Goal: Task Accomplishment & Management: Complete application form

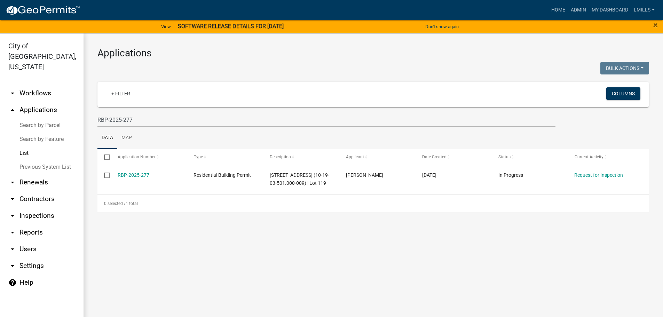
click at [41, 102] on link "arrow_drop_up Applications" at bounding box center [42, 110] width 84 height 17
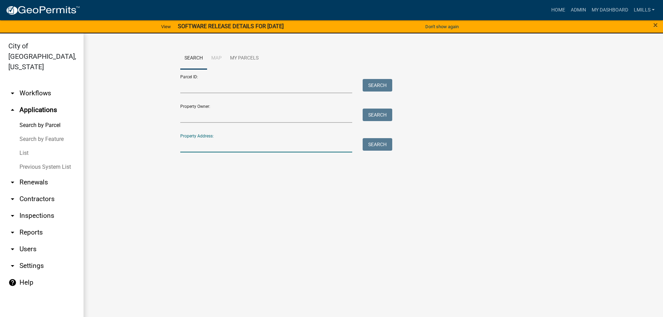
click at [201, 144] on input "Property Address:" at bounding box center [266, 145] width 172 height 14
type input "515 Ninth"
click at [370, 143] on button "Search" at bounding box center [378, 144] width 30 height 13
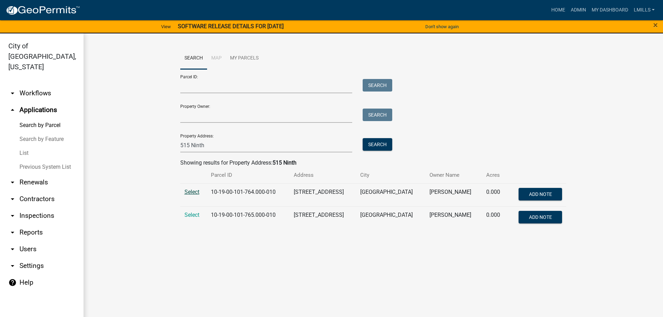
click at [190, 191] on span "Select" at bounding box center [192, 192] width 15 height 7
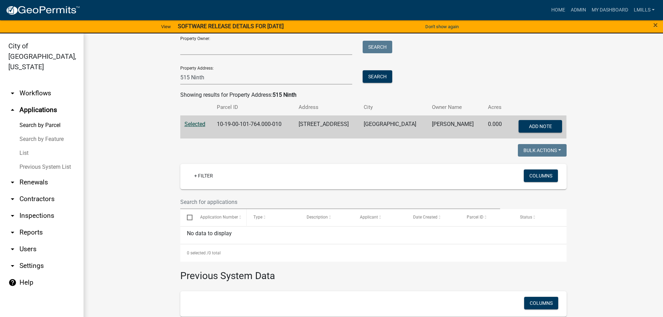
scroll to position [70, 0]
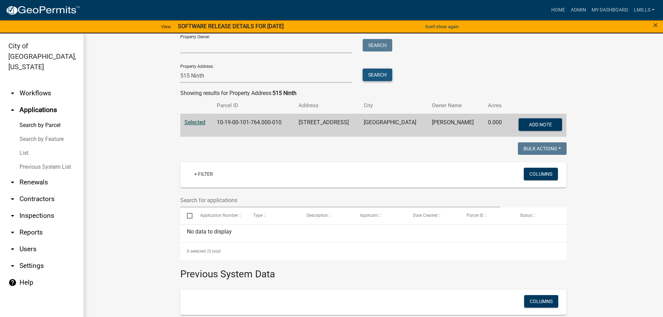
click at [373, 75] on button "Search" at bounding box center [378, 75] width 30 height 13
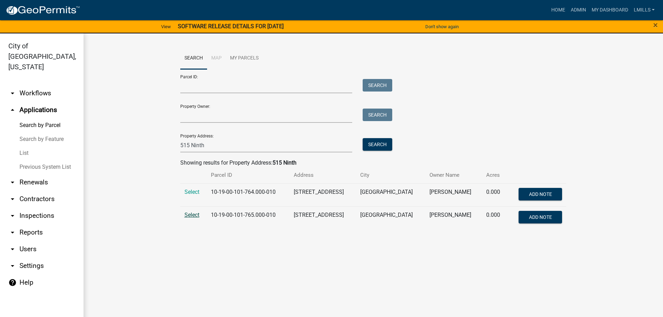
click at [190, 215] on span "Select" at bounding box center [192, 215] width 15 height 7
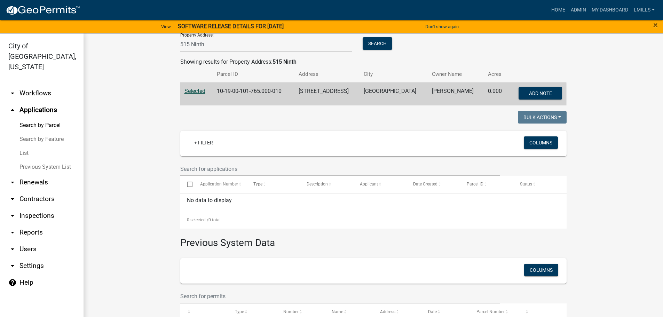
scroll to position [104, 0]
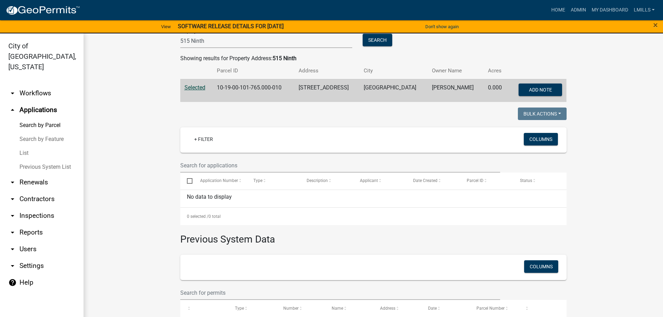
click at [37, 208] on link "arrow_drop_down Inspections" at bounding box center [42, 216] width 84 height 17
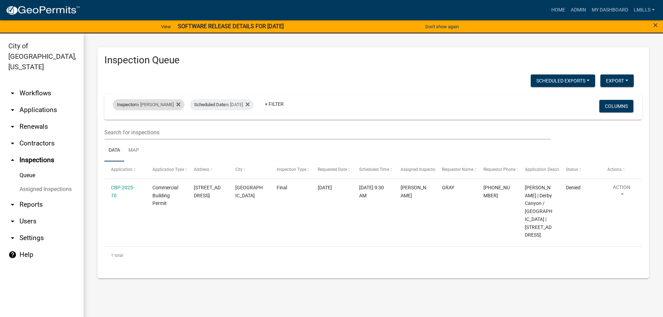
click at [164, 105] on div "Inspector is larry wallace" at bounding box center [149, 104] width 72 height 11
click at [148, 142] on select "Select an option None Shawn Jeremy Ramsey Mary Frey Chad Reischl Mike Kruer Har…" at bounding box center [145, 138] width 70 height 14
select select "13c97fbc-c819-4cee-844a-0db3d3c4db95"
click at [114, 131] on select "Select an option None Shawn Jeremy Ramsey Mary Frey Chad Reischl Mike Kruer Har…" at bounding box center [145, 138] width 70 height 14
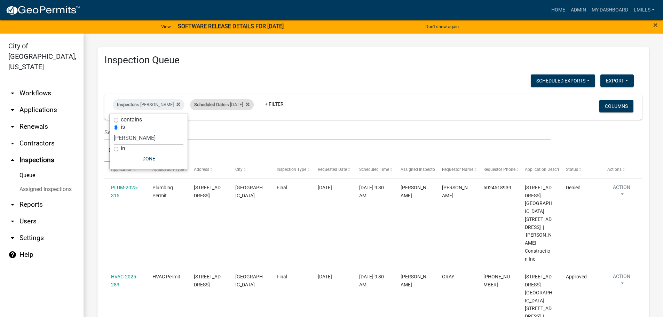
click at [226, 106] on div "Scheduled Date is 09/09/2025" at bounding box center [222, 104] width 64 height 11
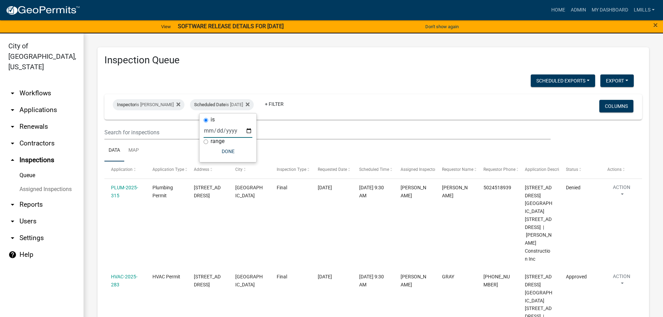
click at [250, 132] on input "2025-09-09" at bounding box center [228, 131] width 49 height 14
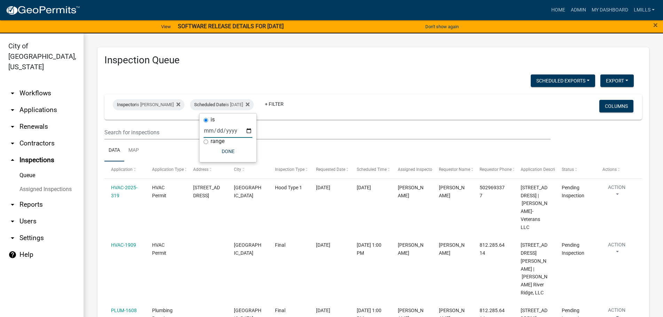
click at [251, 130] on input "2025-09-10" at bounding box center [228, 131] width 49 height 14
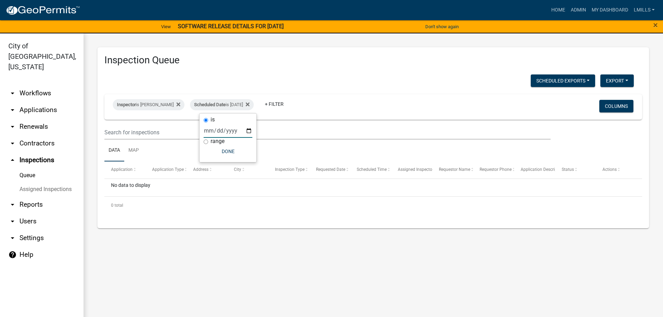
click at [250, 129] on input "2025-09-11" at bounding box center [228, 131] width 49 height 14
type input "2025-09-12"
click at [46, 102] on link "arrow_drop_down Applications" at bounding box center [42, 110] width 84 height 17
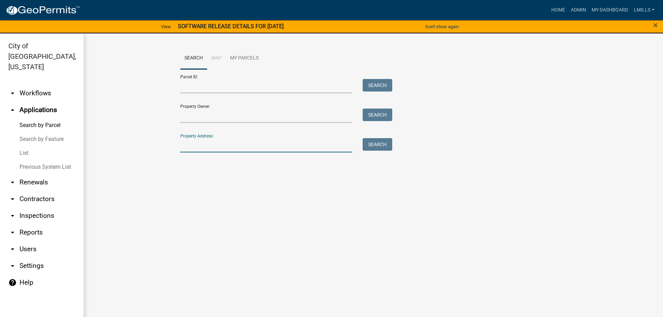
click at [201, 146] on input "Property Address:" at bounding box center [266, 145] width 172 height 14
click at [384, 144] on button "Search" at bounding box center [378, 144] width 30 height 13
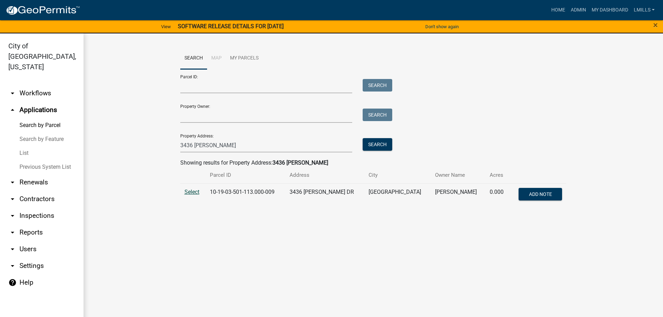
click at [188, 193] on span "Select" at bounding box center [192, 192] width 15 height 7
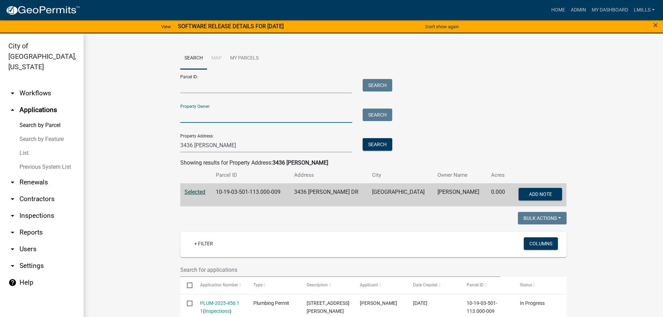
click at [194, 117] on input "Property Owner:" at bounding box center [266, 116] width 172 height 14
drag, startPoint x: 218, startPoint y: 148, endPoint x: 145, endPoint y: 148, distance: 73.8
click at [145, 148] on wm-workflow-application-search-view "Search Map My Parcels Parcel ID: Search Property Owner: Search Property Address…" at bounding box center [374, 290] width 552 height 487
type input "4418 Creek"
click at [377, 147] on button "Search" at bounding box center [378, 144] width 30 height 13
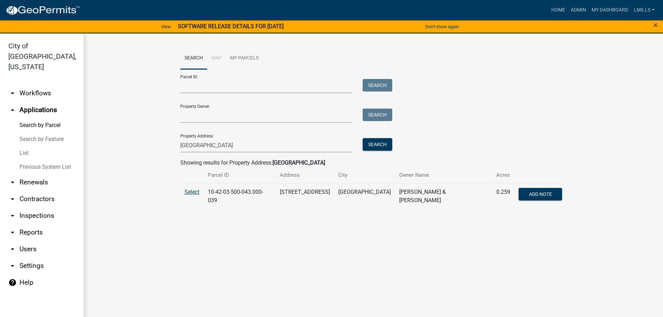
click at [193, 192] on span "Select" at bounding box center [192, 192] width 15 height 7
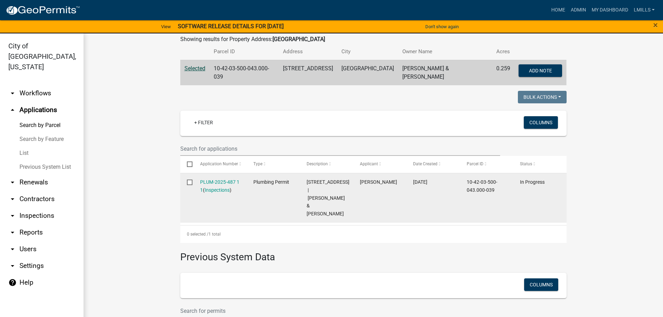
scroll to position [139, 0]
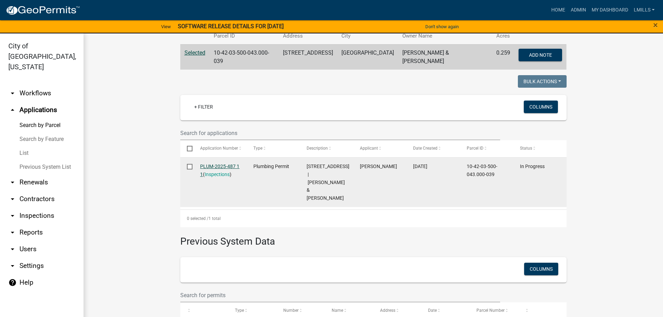
click at [247, 173] on datatable-body-cell "Plumbing Permit" at bounding box center [273, 183] width 53 height 50
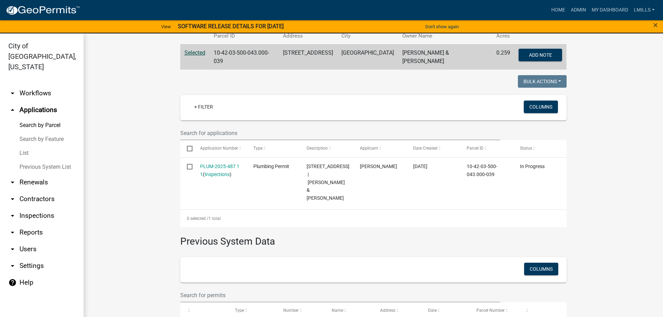
click at [25, 146] on link "List" at bounding box center [42, 153] width 84 height 14
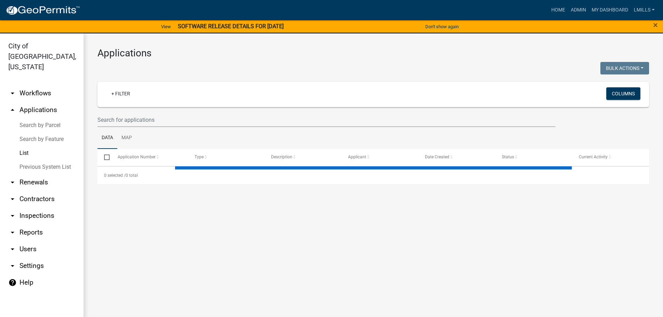
select select "3: 100"
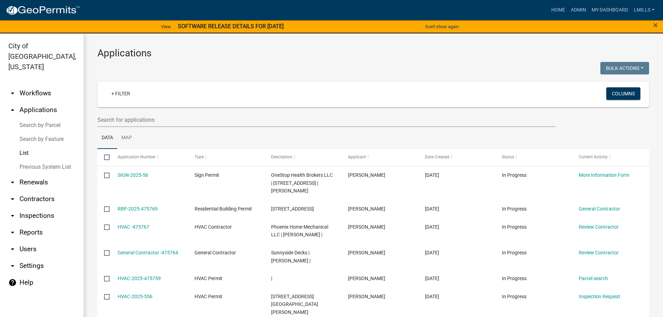
click at [30, 160] on link "Previous System List" at bounding box center [42, 167] width 84 height 14
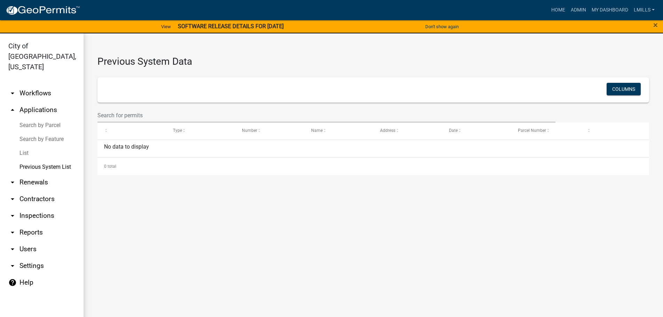
click at [35, 102] on link "arrow_drop_up Applications" at bounding box center [42, 110] width 84 height 17
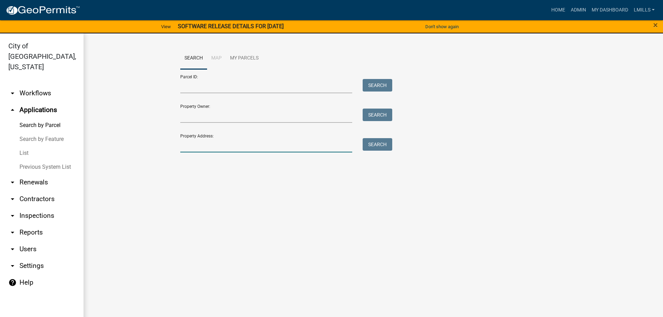
click at [199, 145] on input "Property Address:" at bounding box center [266, 145] width 172 height 14
type input "1710 Vetrans"
click at [383, 145] on button "Search" at bounding box center [378, 144] width 30 height 13
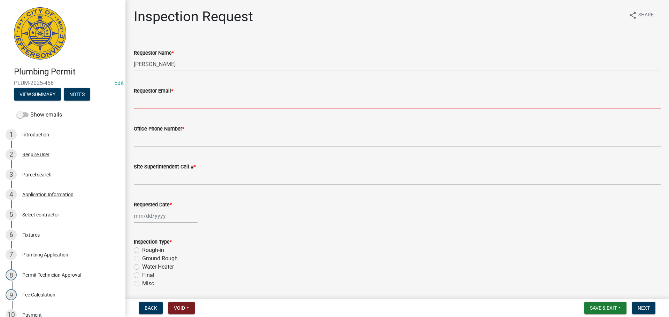
click at [172, 104] on input "Requestor Email *" at bounding box center [397, 102] width 527 height 14
click at [168, 106] on input "Requestor Email *" at bounding box center [397, 102] width 527 height 14
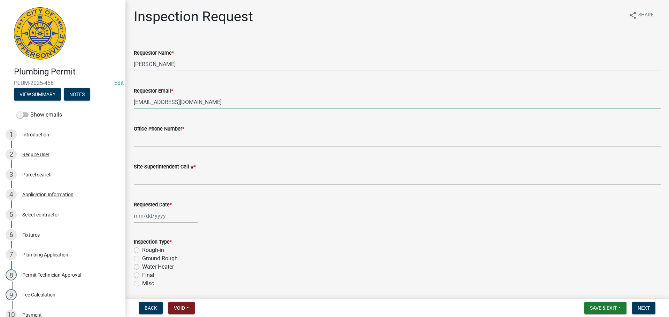
type input "[EMAIL_ADDRESS][DOMAIN_NAME]"
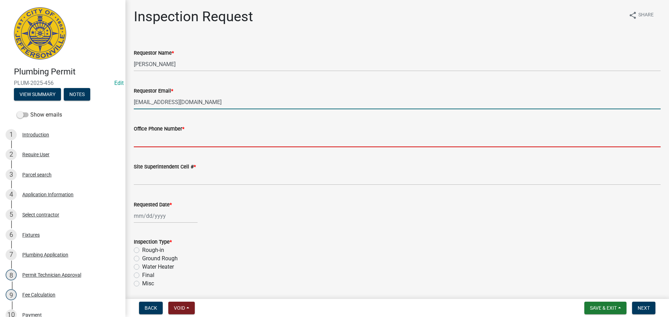
click at [158, 136] on input "Office Phone Number *" at bounding box center [397, 140] width 527 height 14
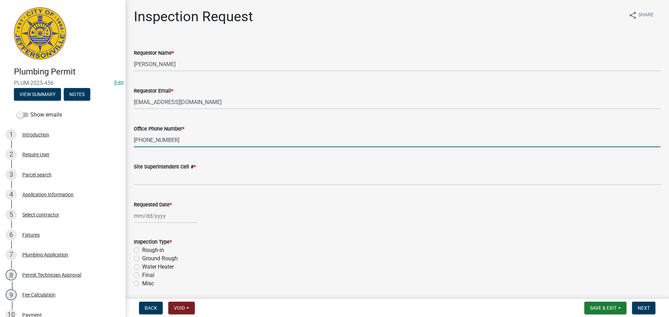
type input "[PHONE_NUMBER]"
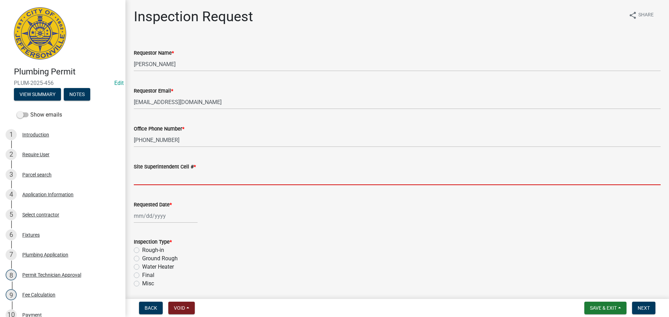
click at [158, 181] on input "Site Superintendent Cell # *" at bounding box center [397, 178] width 527 height 14
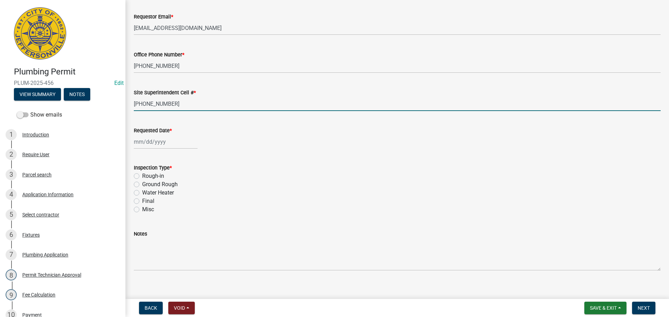
scroll to position [47, 0]
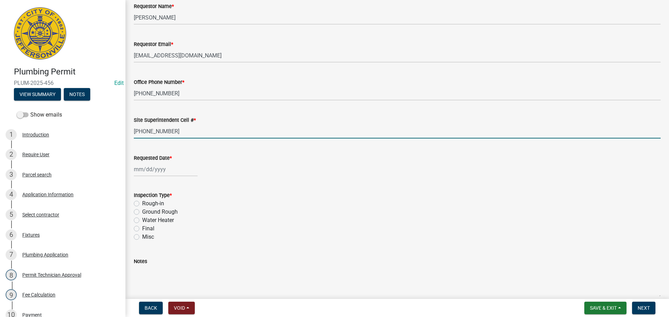
type input "[PHONE_NUMBER]"
click at [172, 170] on div at bounding box center [166, 169] width 64 height 14
select select "9"
select select "2025"
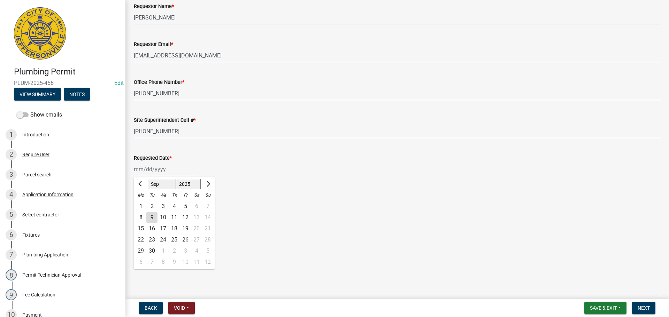
click at [173, 218] on div "11" at bounding box center [174, 217] width 11 height 11
type input "[DATE]"
click at [142, 222] on label "Water Heater" at bounding box center [158, 220] width 32 height 8
click at [142, 221] on input "Water Heater" at bounding box center [144, 218] width 5 height 5
radio input "true"
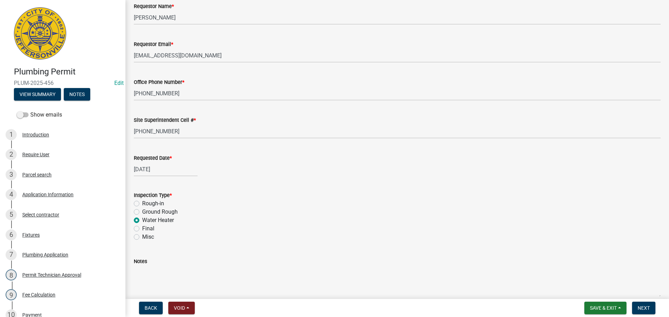
click at [146, 279] on textarea "Notes" at bounding box center [397, 282] width 527 height 33
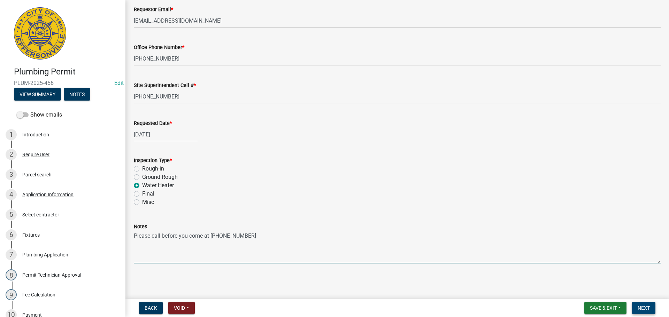
type textarea "Please call before you come at [PHONE_NUMBER]"
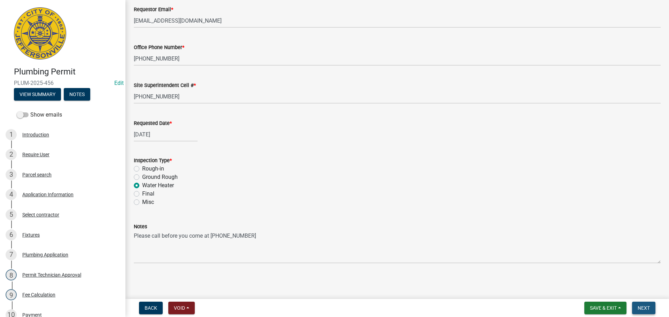
click at [639, 303] on button "Next" at bounding box center [643, 308] width 23 height 13
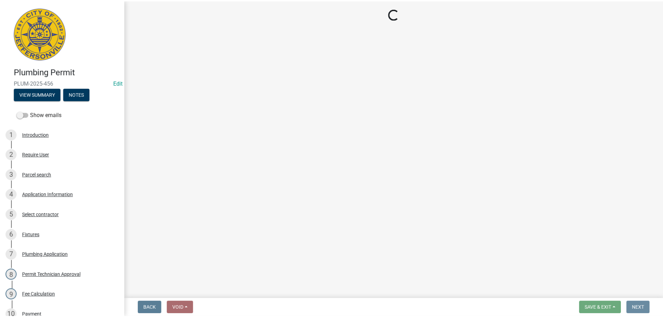
scroll to position [0, 0]
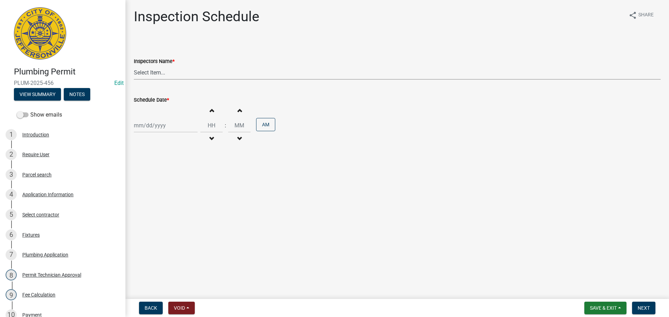
click at [198, 68] on select "Select Item... [PERSON_NAME] ([PERSON_NAME]) [PERSON_NAME] ([PERSON_NAME]) mkru…" at bounding box center [397, 72] width 527 height 14
select select "13c97fbc-c819-4cee-844a-0db3d3c4db95"
click at [134, 65] on select "Select Item... [PERSON_NAME] ([PERSON_NAME]) [PERSON_NAME] ([PERSON_NAME]) mkru…" at bounding box center [397, 72] width 527 height 14
select select "9"
select select "2025"
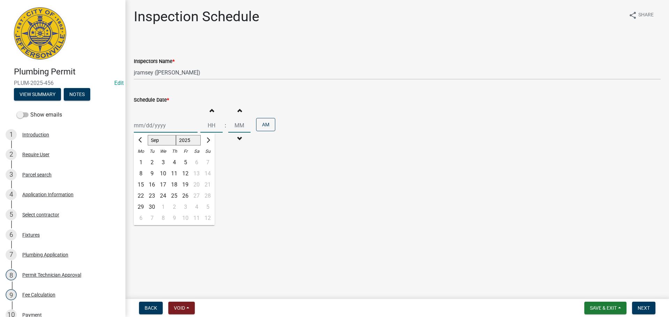
click at [176, 127] on div "[PERSON_NAME] Feb Mar Apr [PERSON_NAME][DATE] Oct Nov [DATE] 1526 1527 1528 152…" at bounding box center [166, 125] width 64 height 14
click at [175, 173] on div "11" at bounding box center [174, 173] width 11 height 11
type input "[DATE]"
click at [205, 125] on input "Hours" at bounding box center [211, 125] width 22 height 14
type input "10"
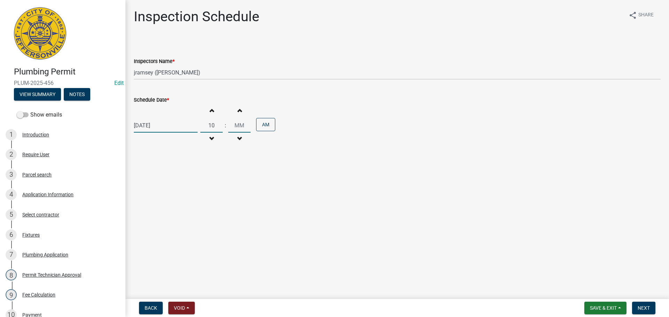
type input "00"
click at [232, 125] on input "00" at bounding box center [239, 125] width 22 height 14
click at [263, 125] on button "AM" at bounding box center [265, 124] width 19 height 13
click at [647, 310] on span "Next" at bounding box center [643, 308] width 12 height 6
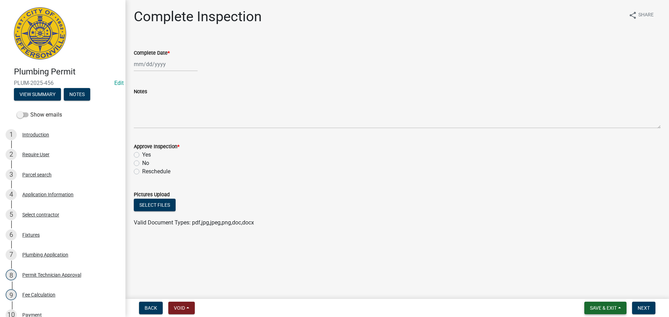
click at [608, 308] on span "Save & Exit" at bounding box center [603, 308] width 27 height 6
click at [594, 289] on button "Save & Exit" at bounding box center [598, 290] width 56 height 17
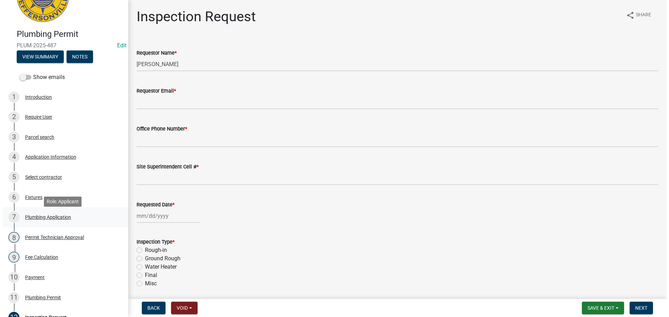
scroll to position [34, 0]
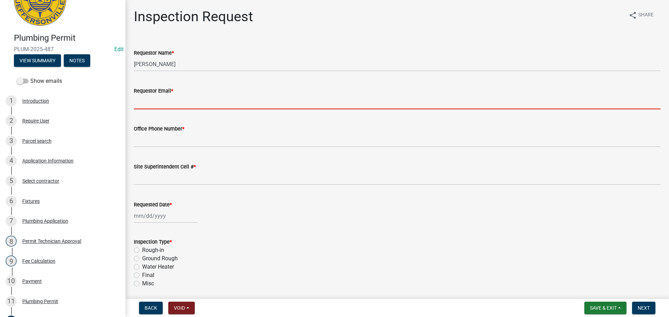
click at [201, 101] on input "Requestor Email *" at bounding box center [397, 102] width 527 height 14
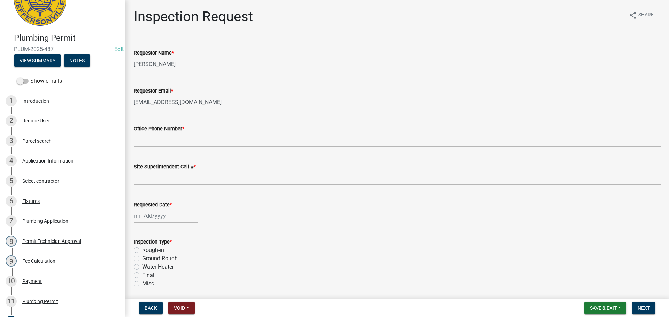
type input "jransey@cityofjeff.net"
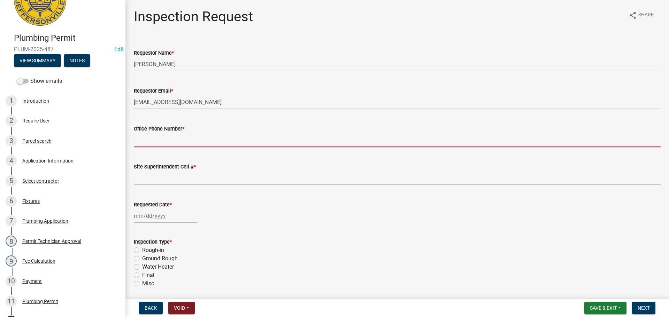
click at [185, 141] on input "Office Phone Number *" at bounding box center [397, 140] width 527 height 14
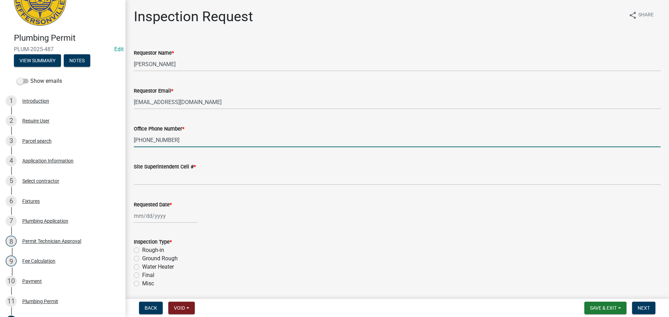
type input "502-541-2435"
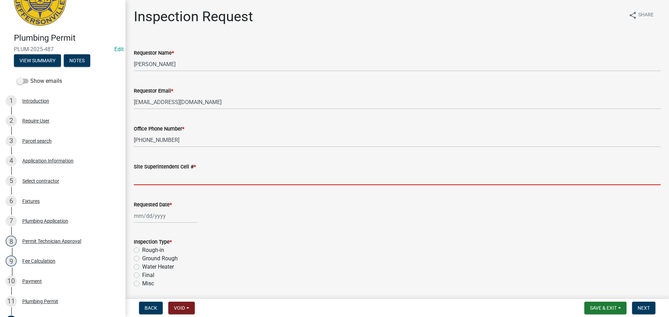
click at [181, 176] on input "Site Superintendent Cell # *" at bounding box center [397, 178] width 527 height 14
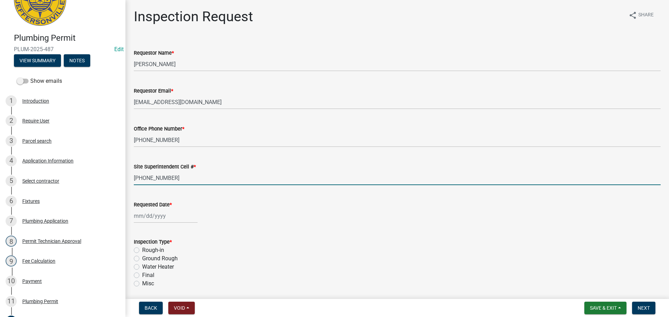
type input "502-541-2435"
click at [172, 217] on div at bounding box center [166, 216] width 64 height 14
select select "9"
select select "2025"
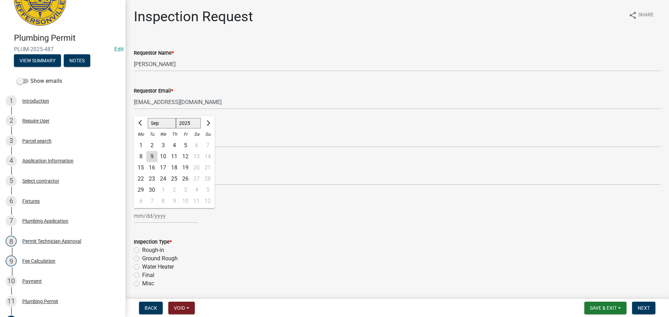
click at [173, 160] on div "11" at bounding box center [174, 156] width 11 height 11
type input "[DATE]"
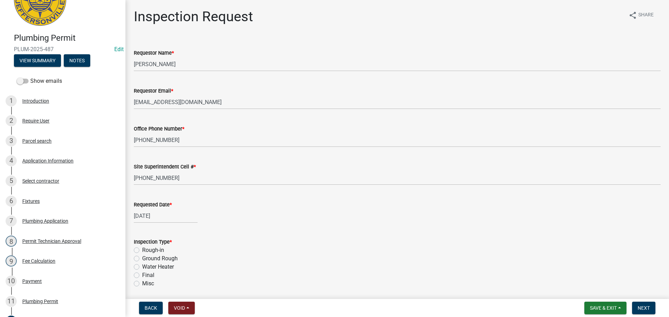
click at [151, 267] on label "Water Heater" at bounding box center [158, 267] width 32 height 8
click at [147, 267] on input "Water Heater" at bounding box center [144, 265] width 5 height 5
radio input "true"
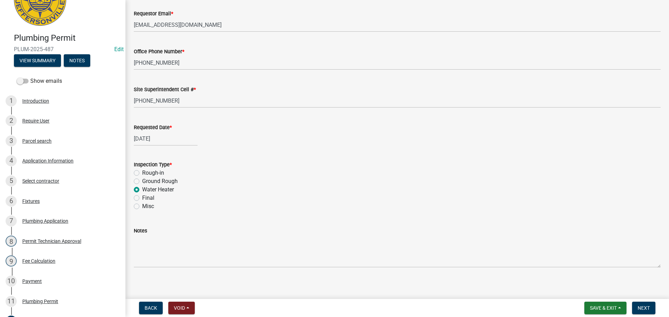
scroll to position [81, 0]
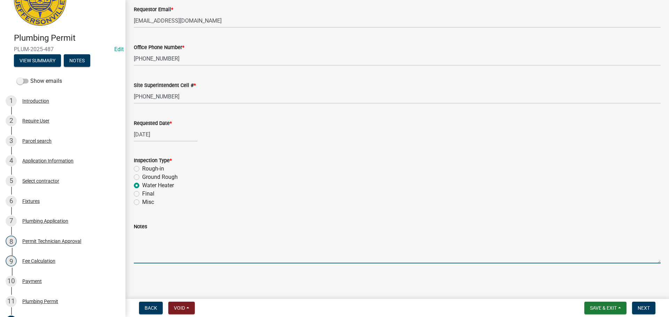
click at [157, 240] on textarea "Notes" at bounding box center [397, 247] width 527 height 33
type textarea "If you can come earlier or later just call at 502-541-2435"
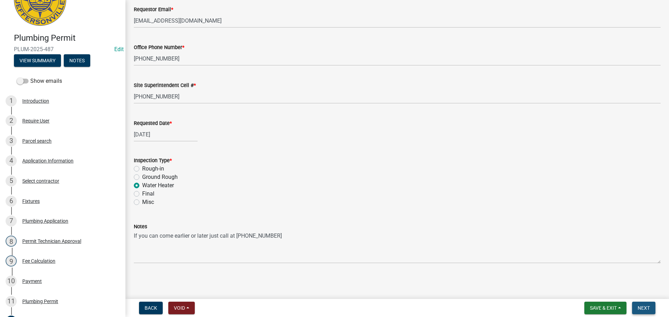
click at [644, 305] on button "Next" at bounding box center [643, 308] width 23 height 13
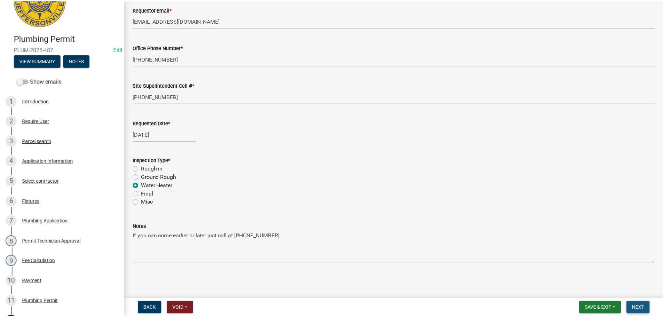
scroll to position [0, 0]
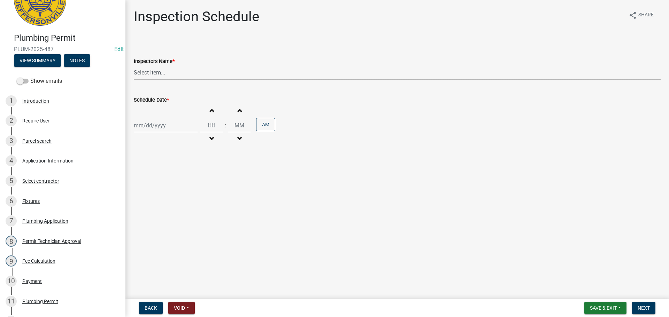
click at [176, 72] on select "Select Item... [PERSON_NAME] ([PERSON_NAME]) [PERSON_NAME] ([PERSON_NAME]) mkru…" at bounding box center [397, 72] width 527 height 14
select select "13c97fbc-c819-4cee-844a-0db3d3c4db95"
click at [134, 65] on select "Select Item... [PERSON_NAME] ([PERSON_NAME]) [PERSON_NAME] ([PERSON_NAME]) mkru…" at bounding box center [397, 72] width 527 height 14
select select "9"
select select "2025"
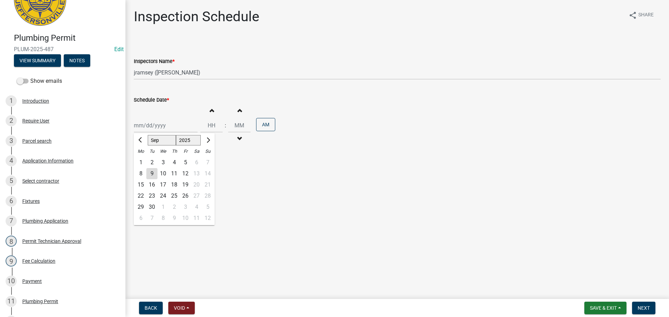
click at [162, 126] on div "[PERSON_NAME] Feb Mar Apr [PERSON_NAME][DATE] Oct Nov [DATE] 1526 1527 1528 152…" at bounding box center [166, 125] width 64 height 14
click at [174, 174] on div "11" at bounding box center [174, 173] width 11 height 11
type input "[DATE]"
click at [204, 125] on input "Hours" at bounding box center [211, 125] width 22 height 14
type input "10"
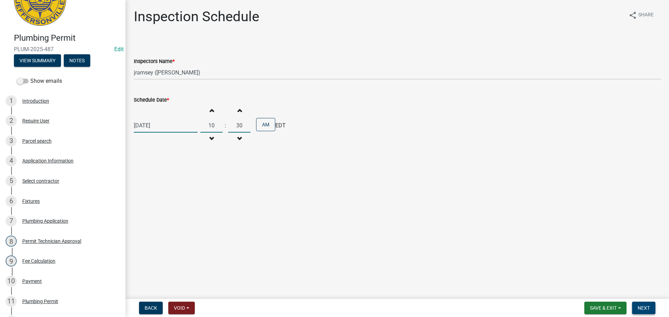
type input "30"
click at [645, 307] on span "Next" at bounding box center [643, 308] width 12 height 6
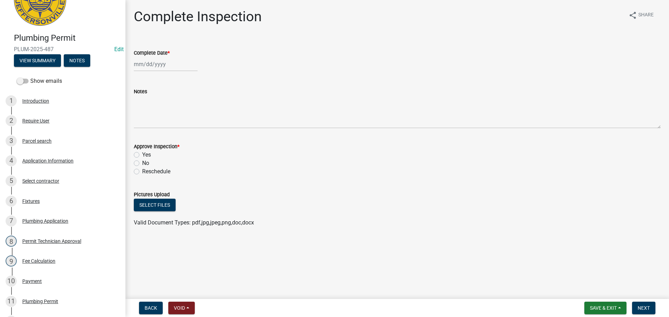
click at [609, 301] on nav "Back Void Withdraw Lock Expire Void Save & Exit Save Save & Exit Next" at bounding box center [396, 308] width 543 height 18
click at [601, 307] on span "Save & Exit" at bounding box center [603, 308] width 27 height 6
click at [602, 292] on button "Save & Exit" at bounding box center [598, 290] width 56 height 17
